Goal: Download file/media

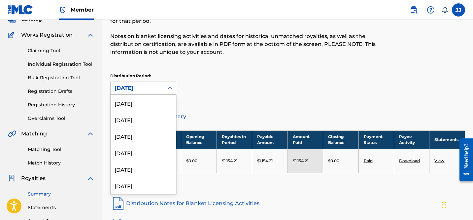
click at [135, 84] on div "[DATE]" at bounding box center [137, 88] width 46 height 8
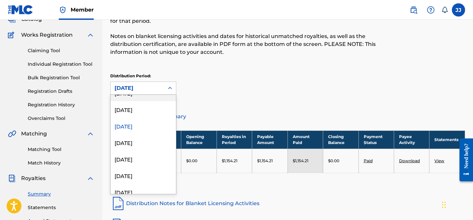
scroll to position [309, 0]
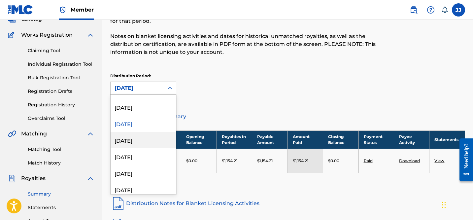
click at [139, 144] on div "[DATE]" at bounding box center [142, 140] width 65 height 16
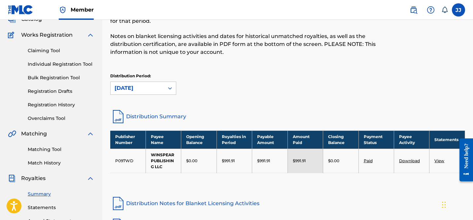
click at [406, 159] on link "Download" at bounding box center [409, 160] width 21 height 5
click at [151, 91] on div "[DATE]" at bounding box center [137, 88] width 46 height 8
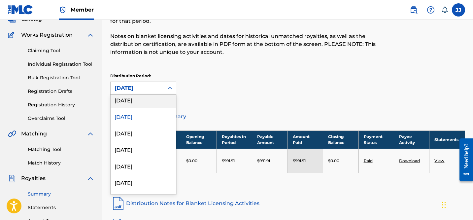
scroll to position [355, 0]
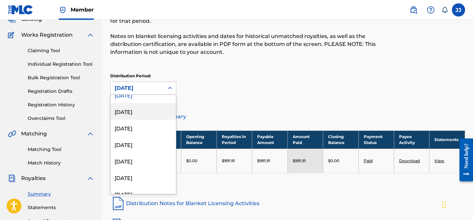
click at [142, 111] on div "[DATE]" at bounding box center [142, 111] width 65 height 16
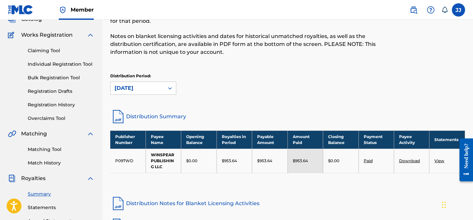
click at [406, 159] on link "Download" at bounding box center [409, 160] width 21 height 5
click at [146, 89] on div "[DATE]" at bounding box center [137, 88] width 46 height 8
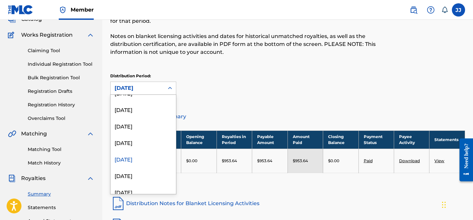
scroll to position [308, 0]
click at [136, 174] on div "[DATE]" at bounding box center [142, 174] width 65 height 16
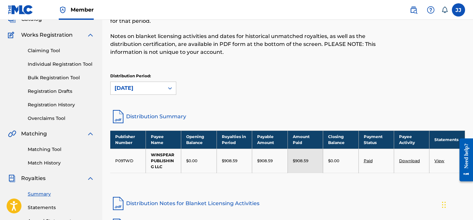
click at [407, 159] on link "Download" at bounding box center [409, 160] width 21 height 5
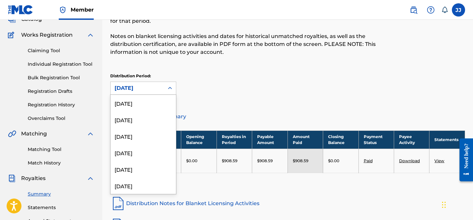
click at [137, 88] on div "[DATE]" at bounding box center [137, 88] width 46 height 8
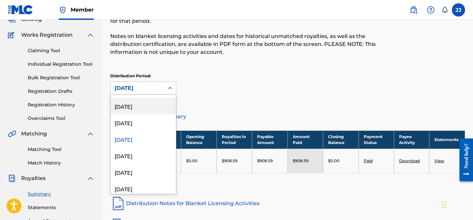
scroll to position [347, 0]
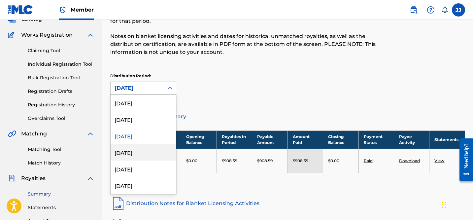
click at [140, 151] on div "[DATE]" at bounding box center [142, 152] width 65 height 16
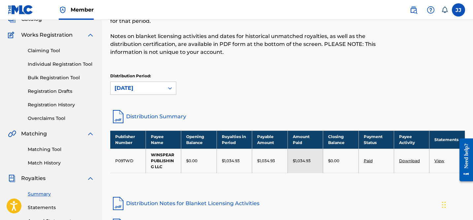
click at [407, 159] on link "Download" at bounding box center [409, 160] width 21 height 5
click at [153, 87] on div "[DATE]" at bounding box center [137, 88] width 46 height 8
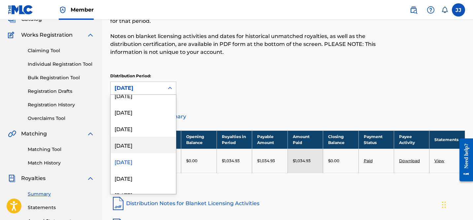
scroll to position [339, 0]
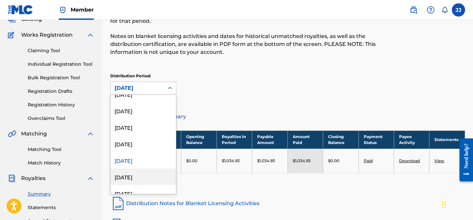
click at [137, 174] on div "[DATE]" at bounding box center [142, 176] width 65 height 16
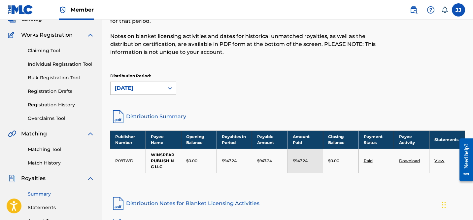
click at [406, 161] on link "Download" at bounding box center [409, 160] width 21 height 5
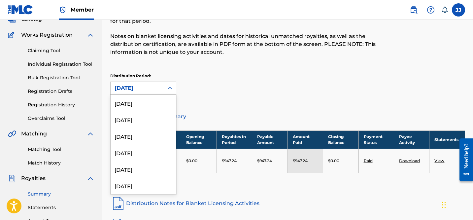
click at [144, 86] on div "[DATE]" at bounding box center [137, 88] width 46 height 8
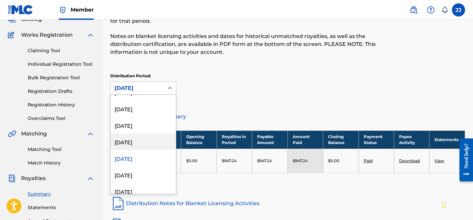
scroll to position [358, 0]
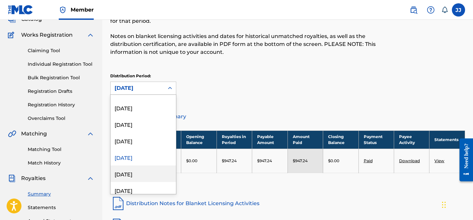
click at [137, 173] on div "[DATE]" at bounding box center [142, 173] width 65 height 16
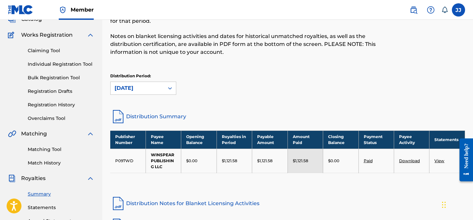
click at [403, 159] on link "Download" at bounding box center [409, 160] width 21 height 5
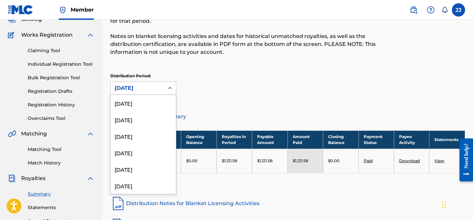
click at [152, 88] on div "[DATE]" at bounding box center [137, 88] width 46 height 8
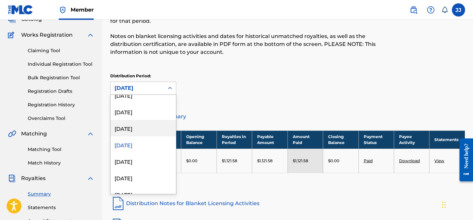
scroll to position [400, 0]
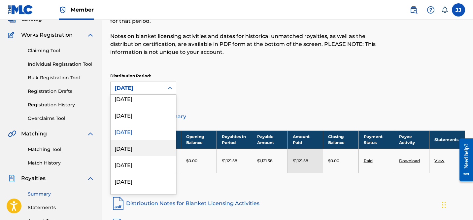
click at [141, 152] on div "[DATE]" at bounding box center [142, 147] width 65 height 16
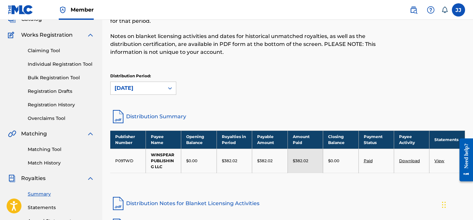
click at [407, 161] on link "Download" at bounding box center [409, 160] width 21 height 5
click at [151, 87] on div "[DATE]" at bounding box center [137, 88] width 46 height 8
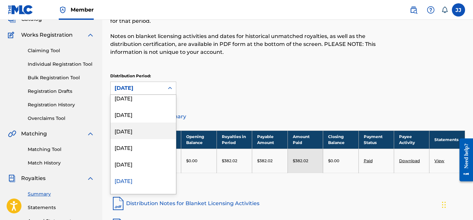
scroll to position [405, 0]
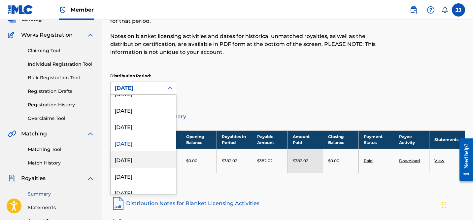
click at [131, 156] on div "[DATE]" at bounding box center [142, 159] width 65 height 16
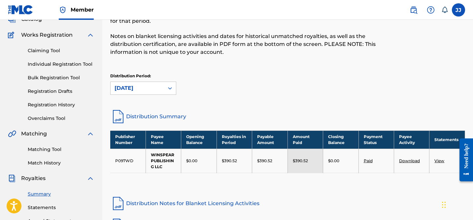
click at [405, 159] on link "Download" at bounding box center [409, 160] width 21 height 5
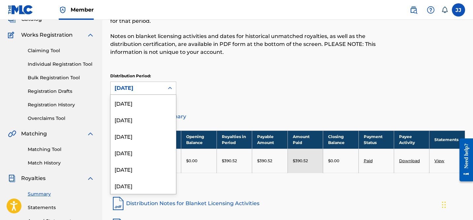
click at [153, 85] on div "[DATE]" at bounding box center [137, 88] width 46 height 8
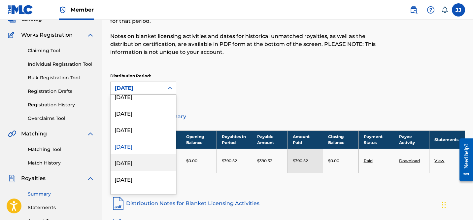
click at [137, 165] on div "[DATE]" at bounding box center [142, 162] width 65 height 16
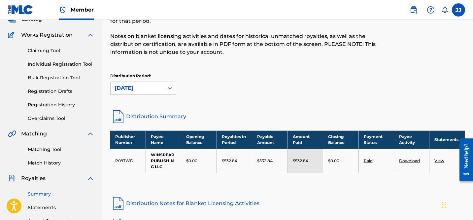
click at [408, 161] on link "Download" at bounding box center [409, 160] width 21 height 5
click at [153, 94] on div "[DATE]" at bounding box center [136, 88] width 53 height 13
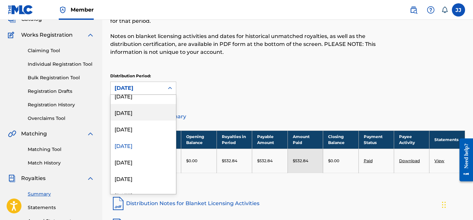
scroll to position [449, 0]
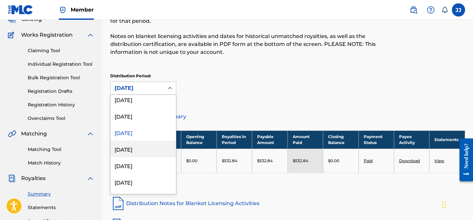
click at [140, 154] on div "[DATE]" at bounding box center [142, 148] width 65 height 16
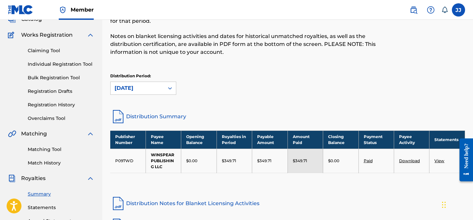
click at [409, 159] on link "Download" at bounding box center [409, 160] width 21 height 5
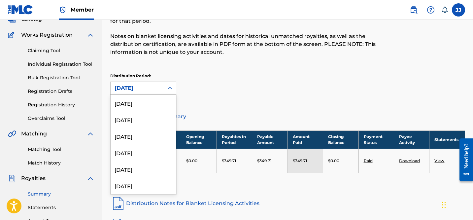
click at [162, 88] on div "[DATE]" at bounding box center [136, 88] width 53 height 13
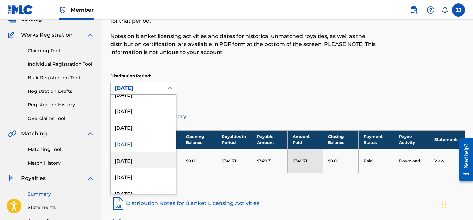
click at [138, 159] on div "[DATE]" at bounding box center [142, 160] width 65 height 16
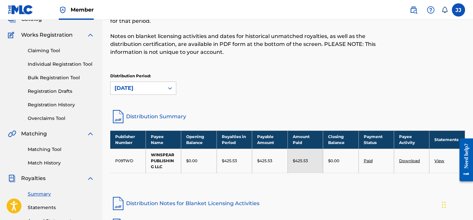
click at [406, 161] on link "Download" at bounding box center [409, 160] width 21 height 5
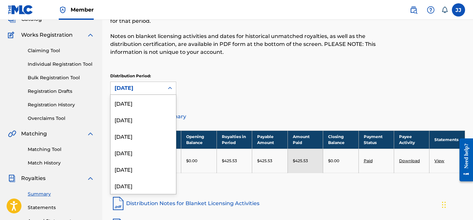
click at [157, 87] on div "[DATE]" at bounding box center [137, 88] width 46 height 8
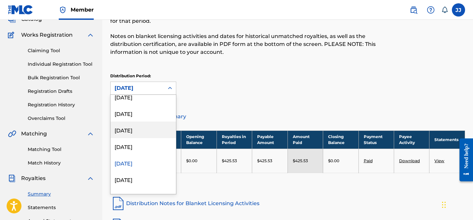
scroll to position [462, 0]
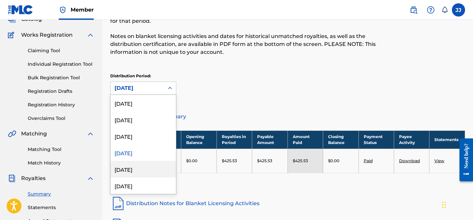
click at [139, 168] on div "[DATE]" at bounding box center [142, 169] width 65 height 16
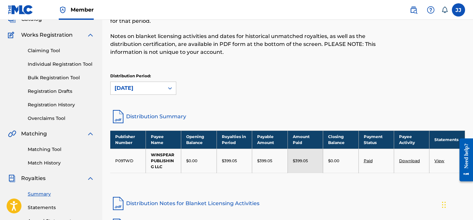
click at [405, 162] on link "Download" at bounding box center [409, 160] width 21 height 5
click at [169, 84] on div at bounding box center [170, 88] width 12 height 12
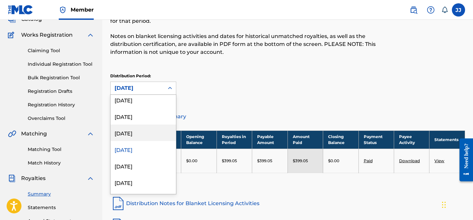
scroll to position [484, 0]
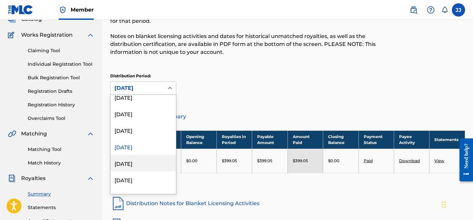
click at [143, 165] on div "[DATE]" at bounding box center [142, 163] width 65 height 16
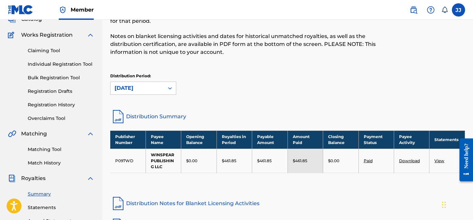
click at [406, 160] on link "Download" at bounding box center [409, 160] width 21 height 5
click at [160, 83] on div "[DATE]" at bounding box center [136, 88] width 53 height 13
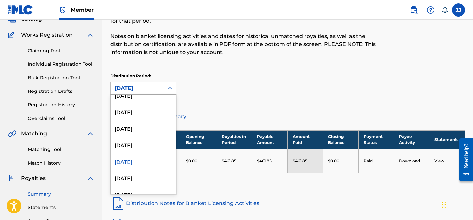
scroll to position [492, 0]
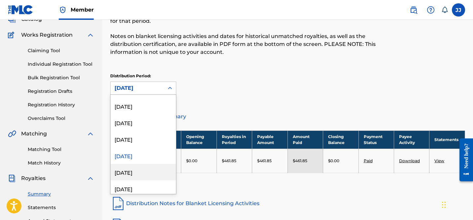
click at [136, 172] on div "[DATE]" at bounding box center [142, 172] width 65 height 16
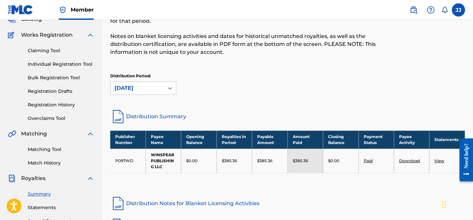
click at [410, 160] on link "Download" at bounding box center [409, 160] width 21 height 5
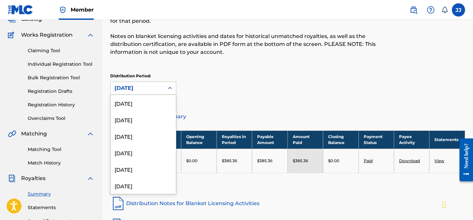
click at [163, 88] on div "[DATE]" at bounding box center [136, 88] width 53 height 13
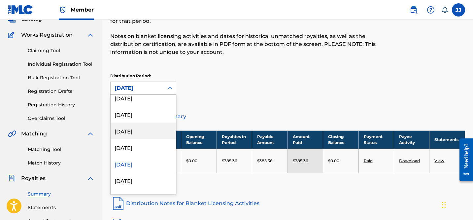
scroll to position [507, 0]
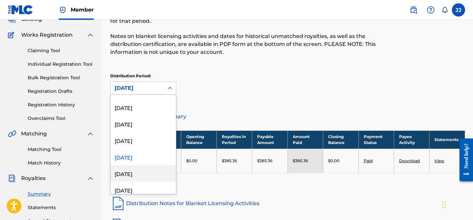
click at [145, 172] on div "[DATE]" at bounding box center [142, 173] width 65 height 16
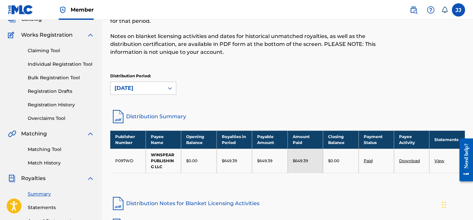
click at [402, 161] on link "Download" at bounding box center [409, 160] width 21 height 5
click at [152, 92] on div "[DATE]" at bounding box center [137, 88] width 46 height 8
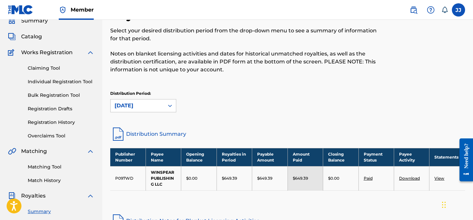
scroll to position [34, 0]
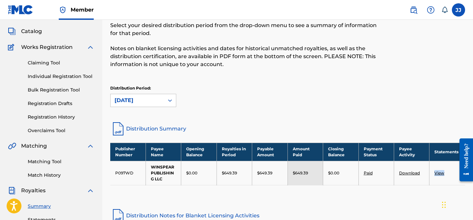
click at [438, 172] on link "View" at bounding box center [439, 172] width 10 height 5
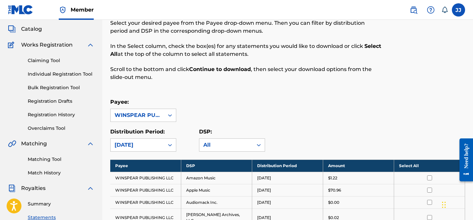
scroll to position [48, 0]
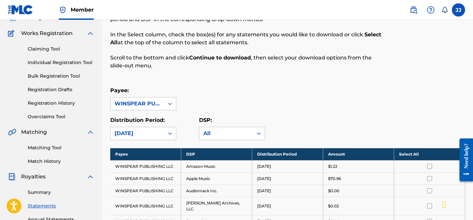
click at [405, 155] on th "Select All" at bounding box center [429, 154] width 71 height 12
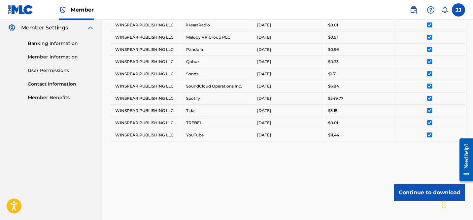
scroll to position [301, 0]
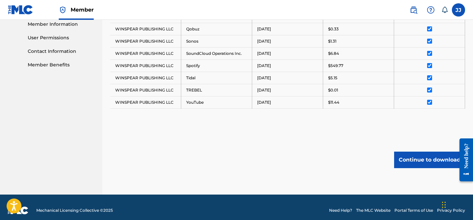
click at [427, 156] on button "Continue to download" at bounding box center [429, 159] width 71 height 16
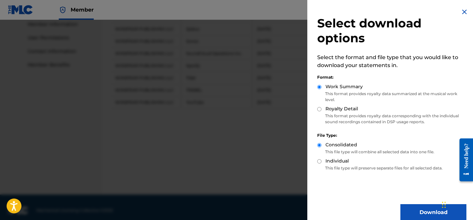
scroll to position [7, 0]
